Goal: Task Accomplishment & Management: Complete application form

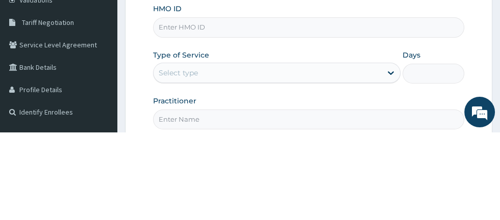
scroll to position [113, 0]
type input "JNY/10013/A"
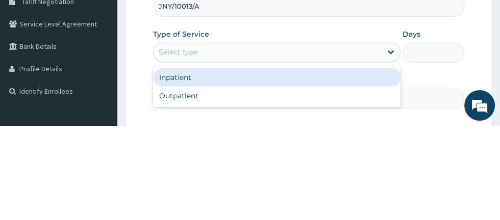
scroll to position [128, 0]
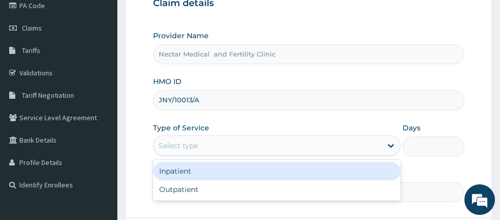
click at [261, 193] on div "Outpatient" at bounding box center [277, 190] width 248 height 18
type input "1"
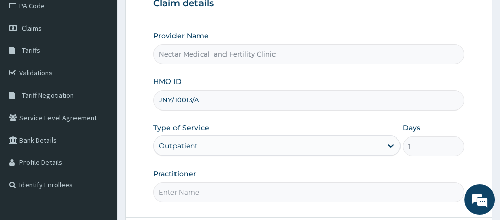
scroll to position [129, 0]
click at [343, 198] on input "Practitioner" at bounding box center [308, 192] width 311 height 20
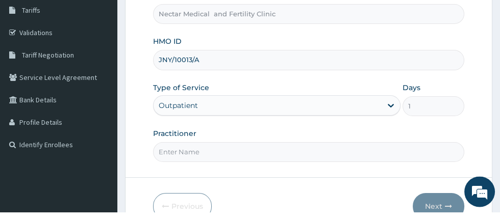
scroll to position [160, 0]
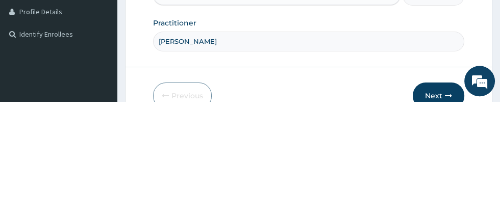
type input "[PERSON_NAME]"
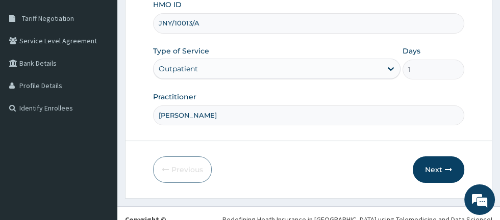
scroll to position [222, 0]
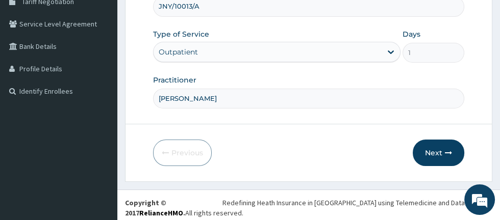
click at [438, 154] on button "Next" at bounding box center [439, 153] width 52 height 27
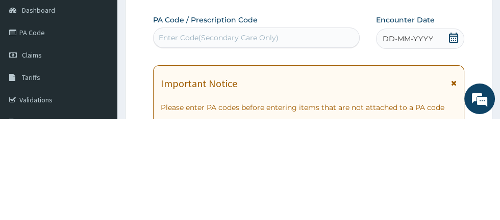
scroll to position [1, 0]
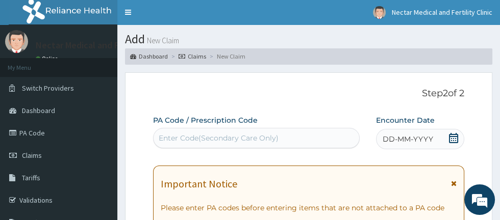
type input "G"
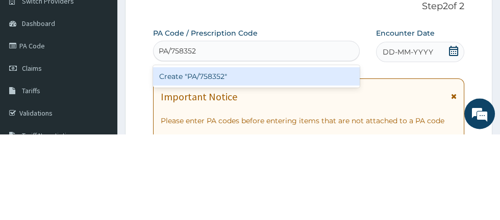
scroll to position [2, 0]
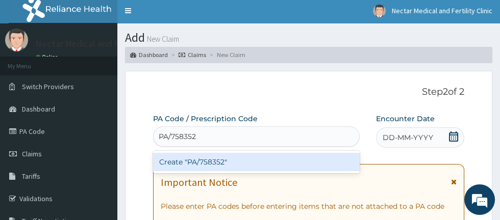
click at [286, 169] on div "Create "PA/758352"" at bounding box center [256, 162] width 207 height 18
type input "PA/758352"
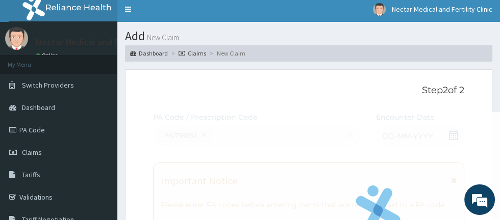
scroll to position [0, 0]
